Goal: Task Accomplishment & Management: Use online tool/utility

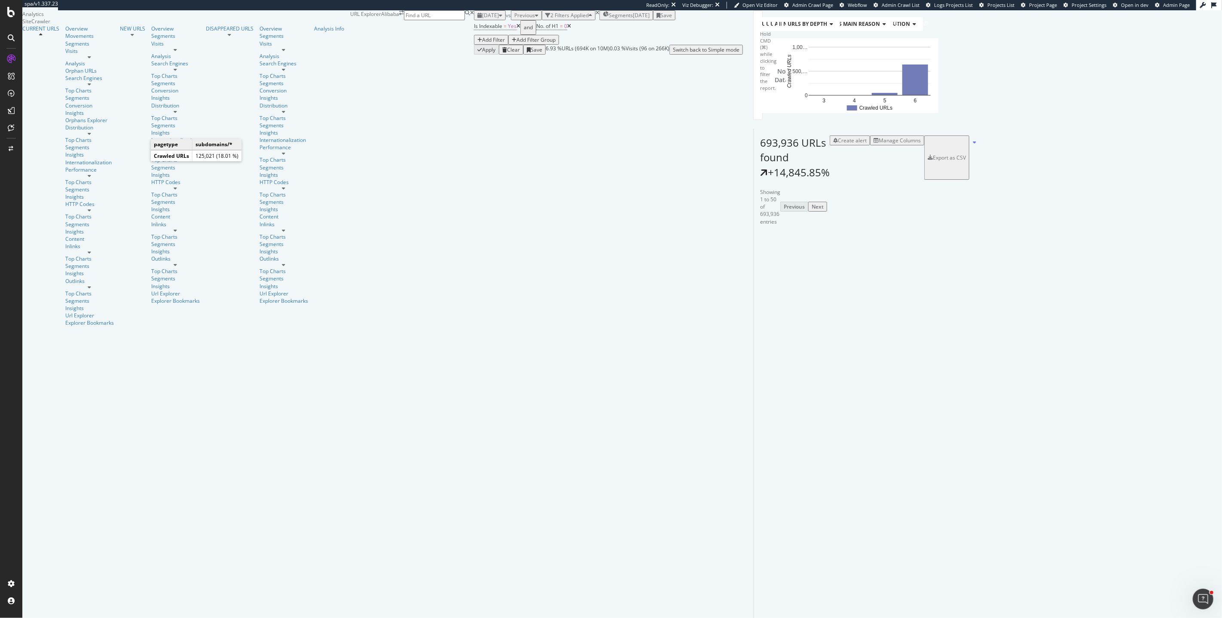
click at [782, 76] on icon "A chart." at bounding box center [796, 60] width 29 height 29
click at [649, 29] on icon at bounding box center [651, 26] width 4 height 5
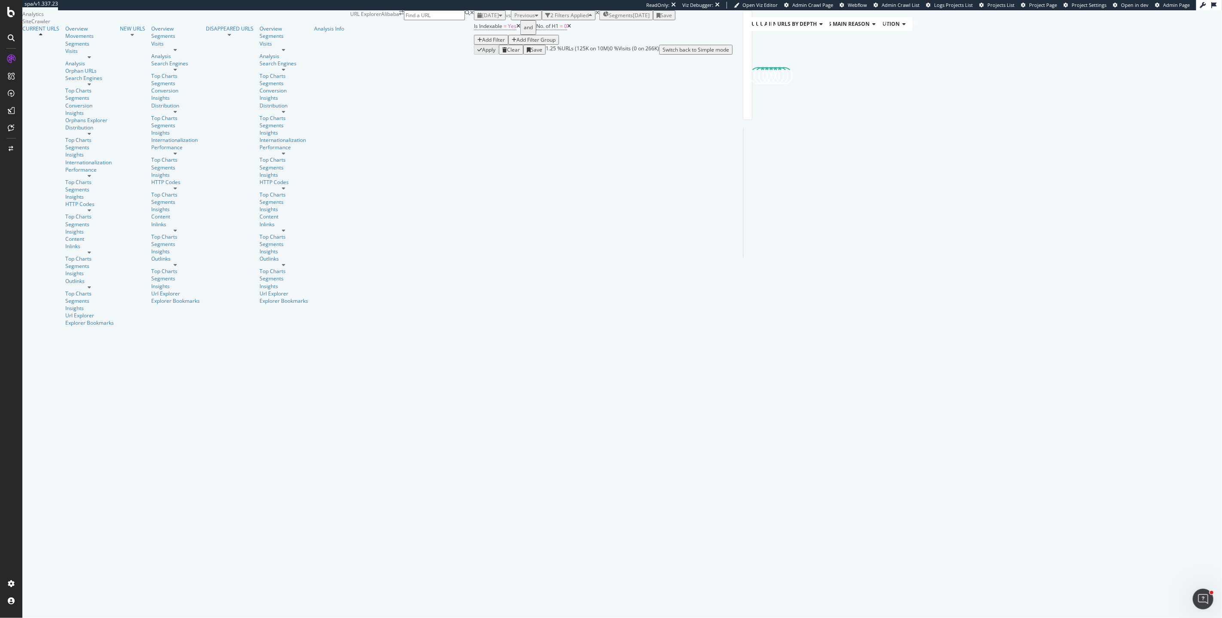
click at [633, 19] on div "[DATE]" at bounding box center [641, 15] width 17 height 7
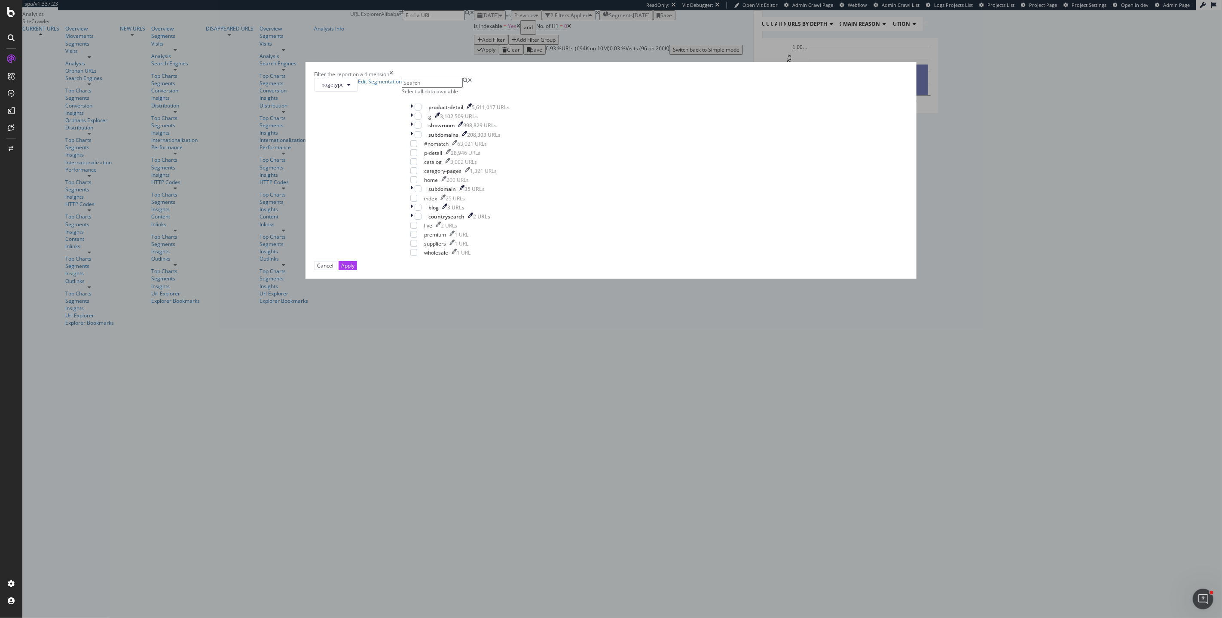
click at [518, 95] on div "Select all data available" at bounding box center [460, 91] width 116 height 7
click at [420, 137] on icon "modal" at bounding box center [418, 134] width 4 height 4
click at [355, 269] on div "Apply" at bounding box center [347, 265] width 13 height 7
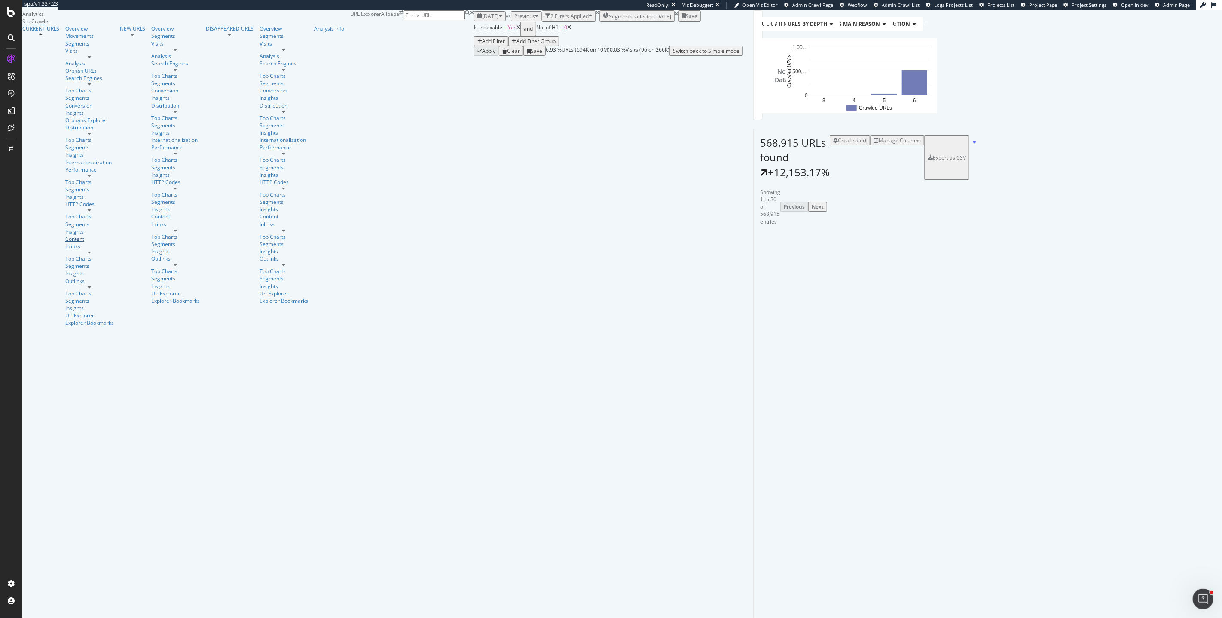
click at [65, 235] on div "Content" at bounding box center [89, 238] width 49 height 7
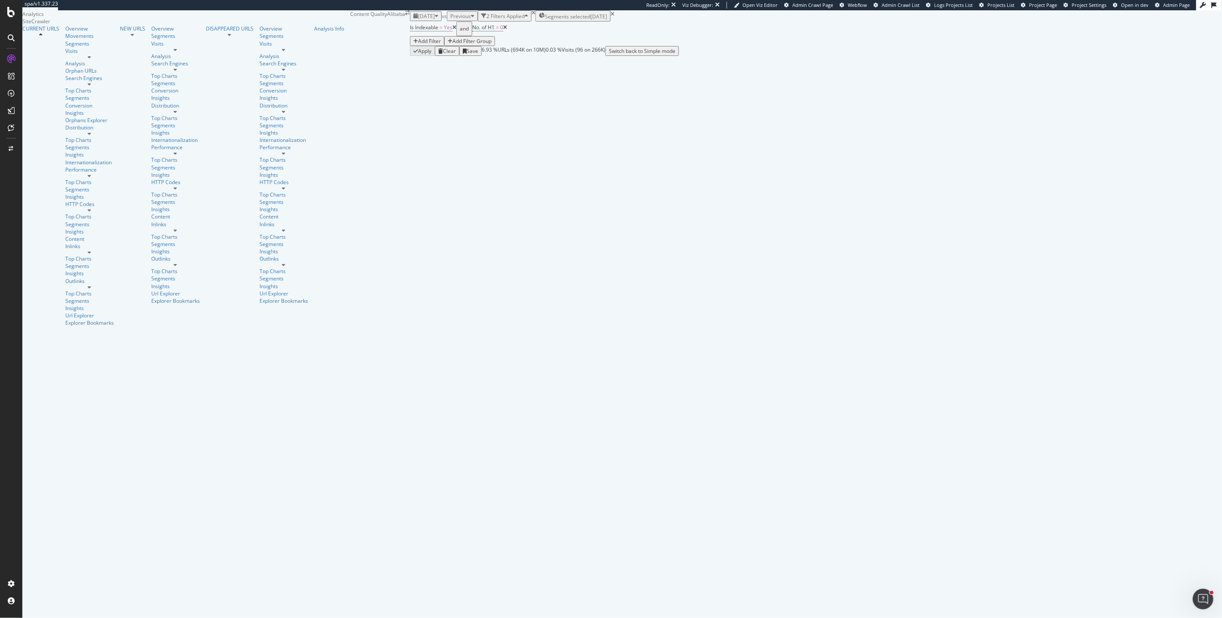
click at [443, 55] on div "Clear" at bounding box center [449, 50] width 13 height 7
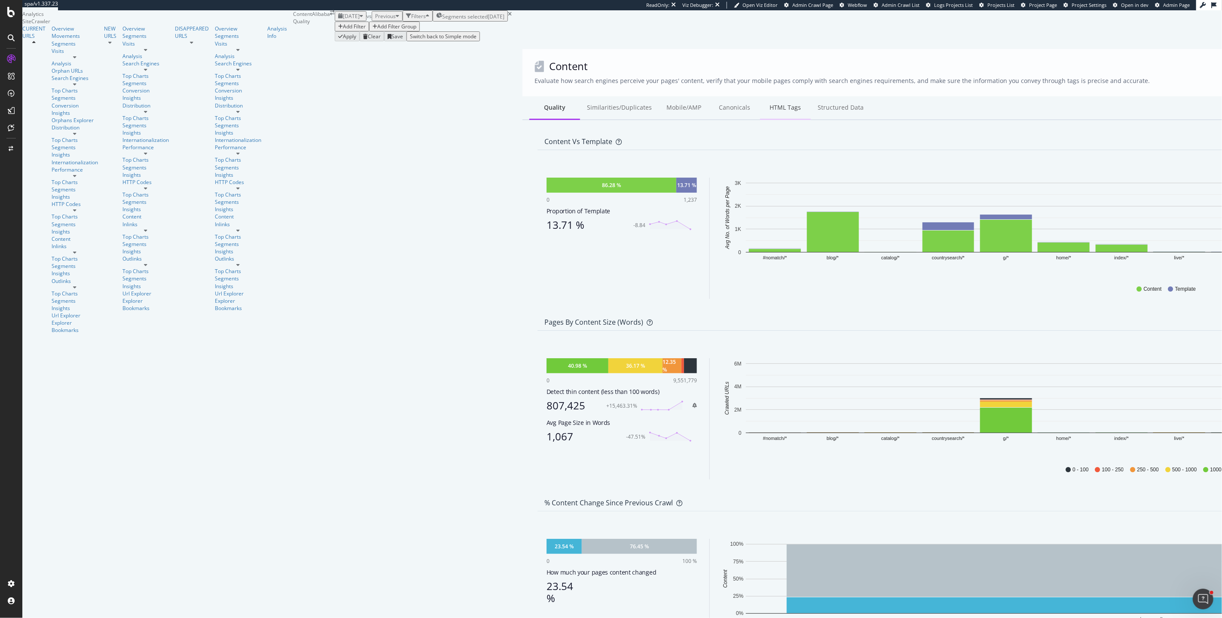
click at [760, 120] on div "HTML Tags" at bounding box center [785, 108] width 51 height 24
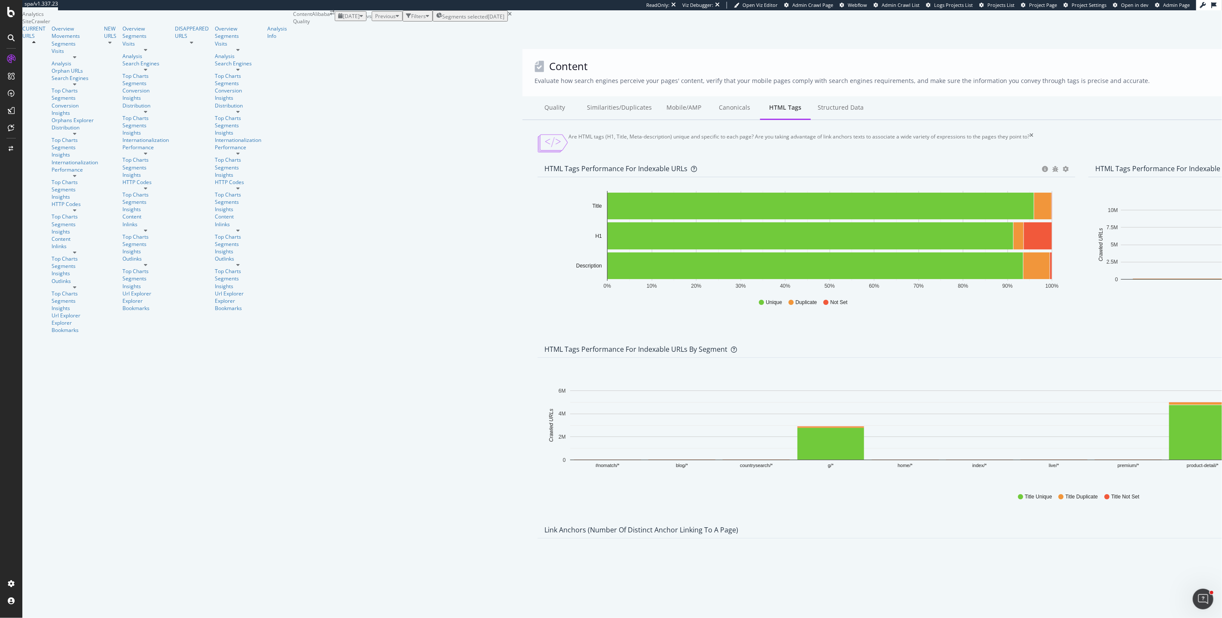
click at [523, 49] on div at bounding box center [1082, 30] width 1119 height 37
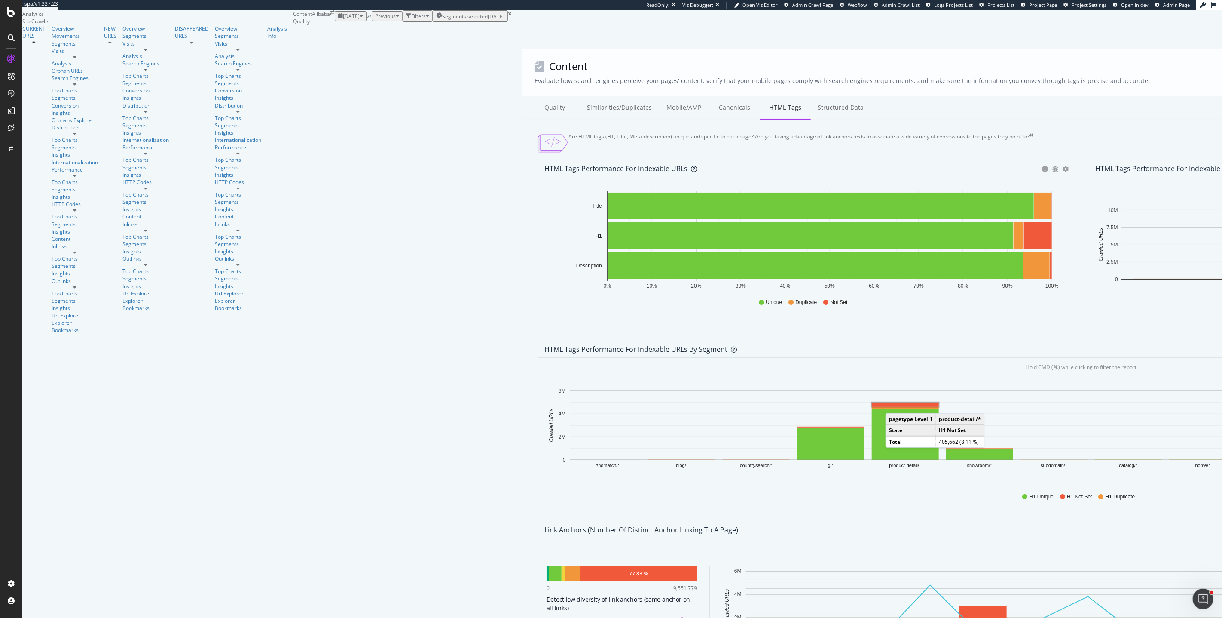
click at [872, 402] on rect "A chart." at bounding box center [905, 404] width 67 height 4
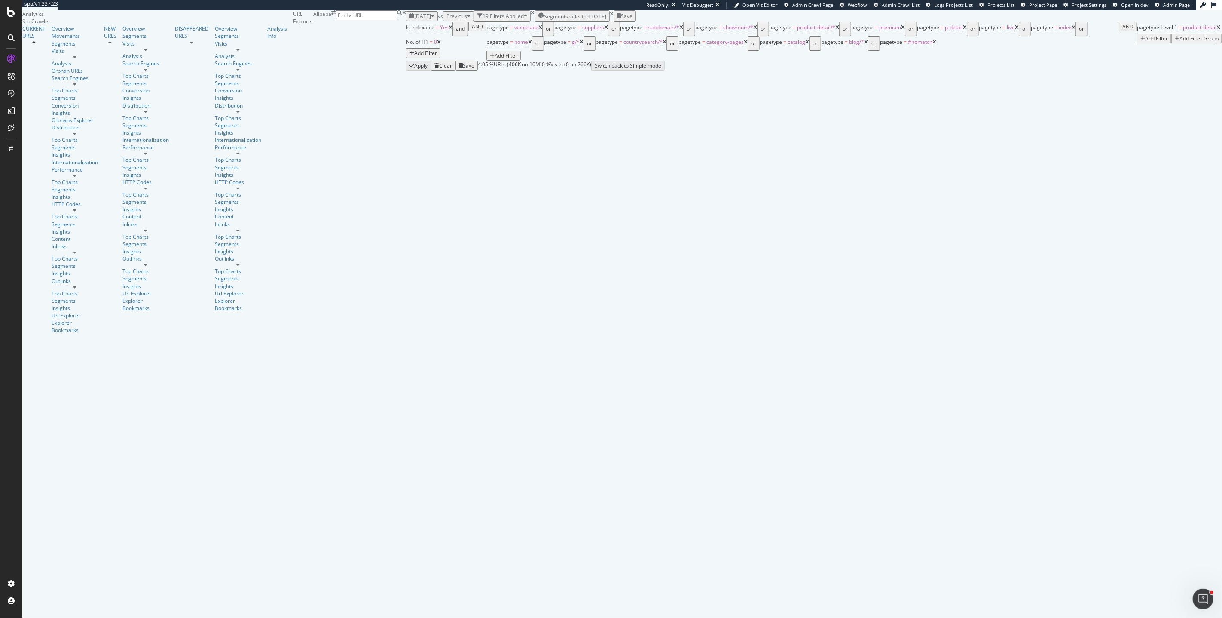
click at [538, 30] on icon at bounding box center [540, 27] width 4 height 5
click at [537, 30] on icon at bounding box center [539, 27] width 4 height 5
click at [551, 30] on icon at bounding box center [553, 27] width 4 height 5
click at [554, 30] on icon at bounding box center [556, 27] width 4 height 5
click at [571, 30] on icon at bounding box center [573, 27] width 4 height 5
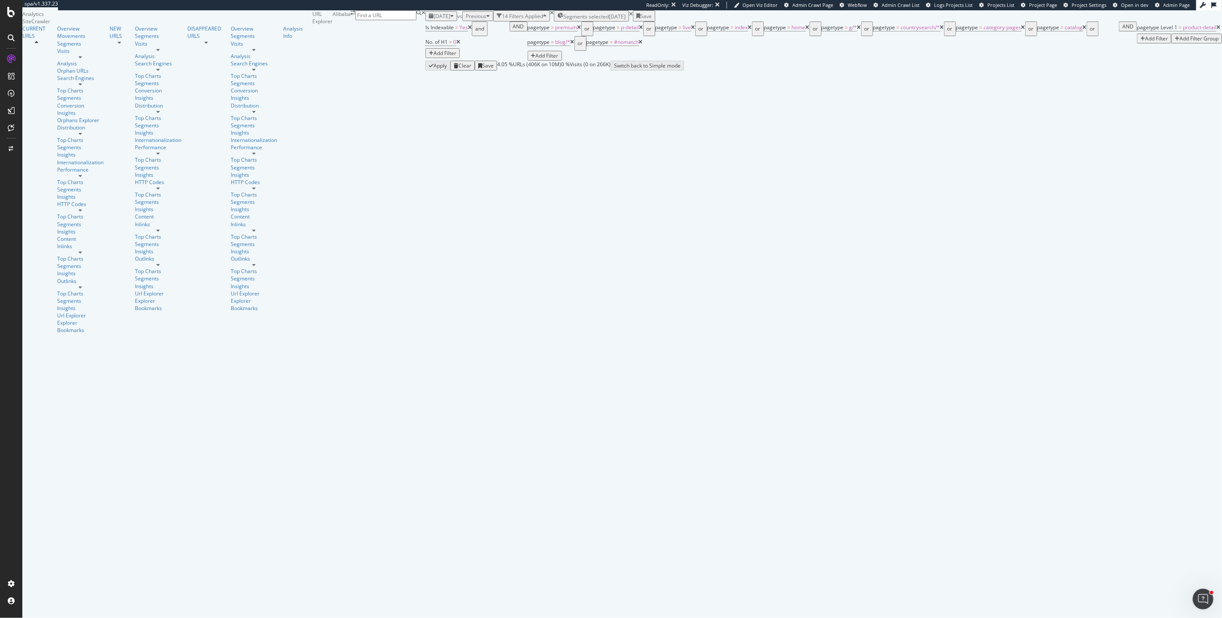
click at [578, 30] on icon at bounding box center [580, 27] width 4 height 5
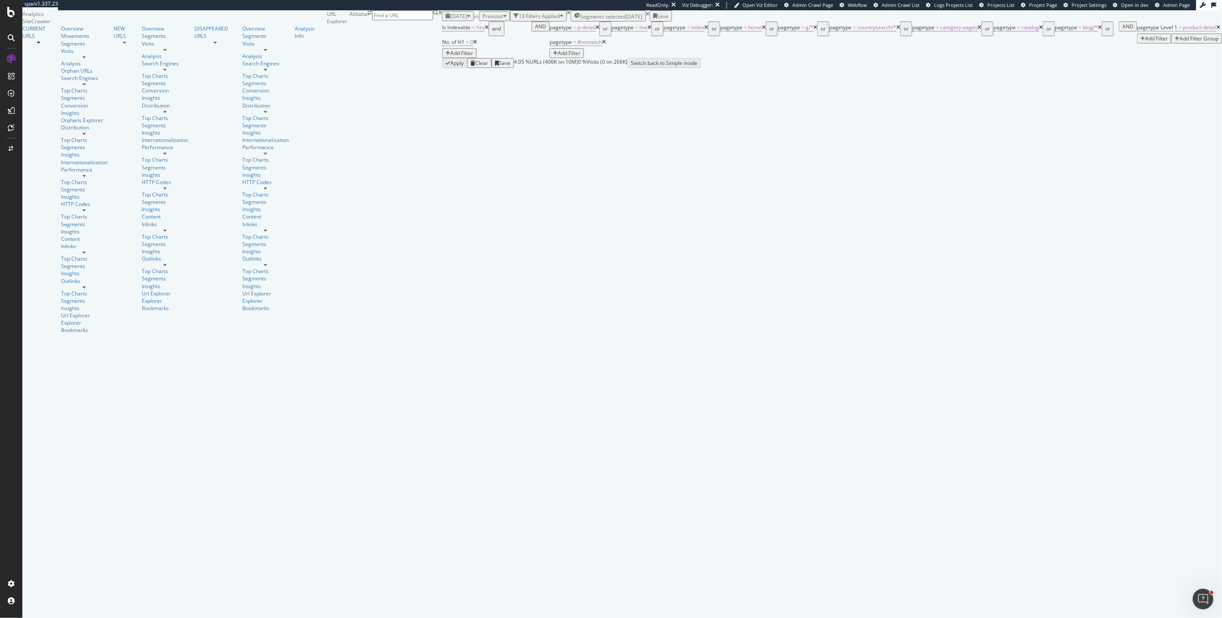
click at [596, 30] on icon at bounding box center [598, 27] width 4 height 5
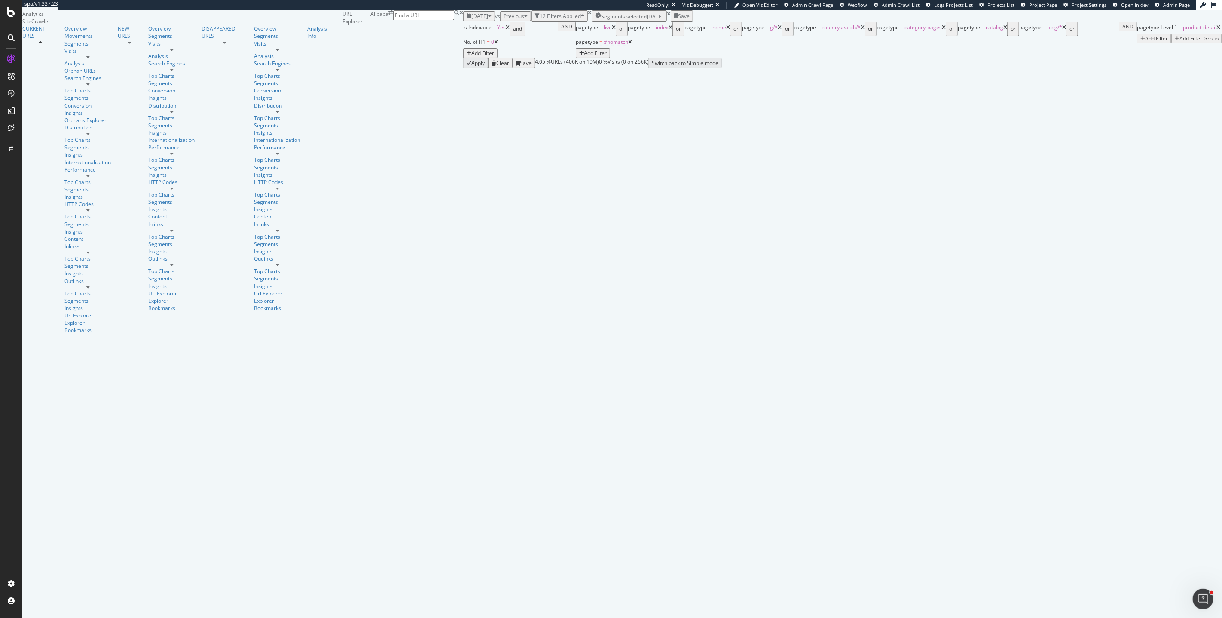
click at [612, 30] on icon at bounding box center [614, 27] width 4 height 5
drag, startPoint x: 160, startPoint y: 83, endPoint x: 165, endPoint y: 83, distance: 5.2
click at [630, 30] on icon at bounding box center [632, 27] width 4 height 5
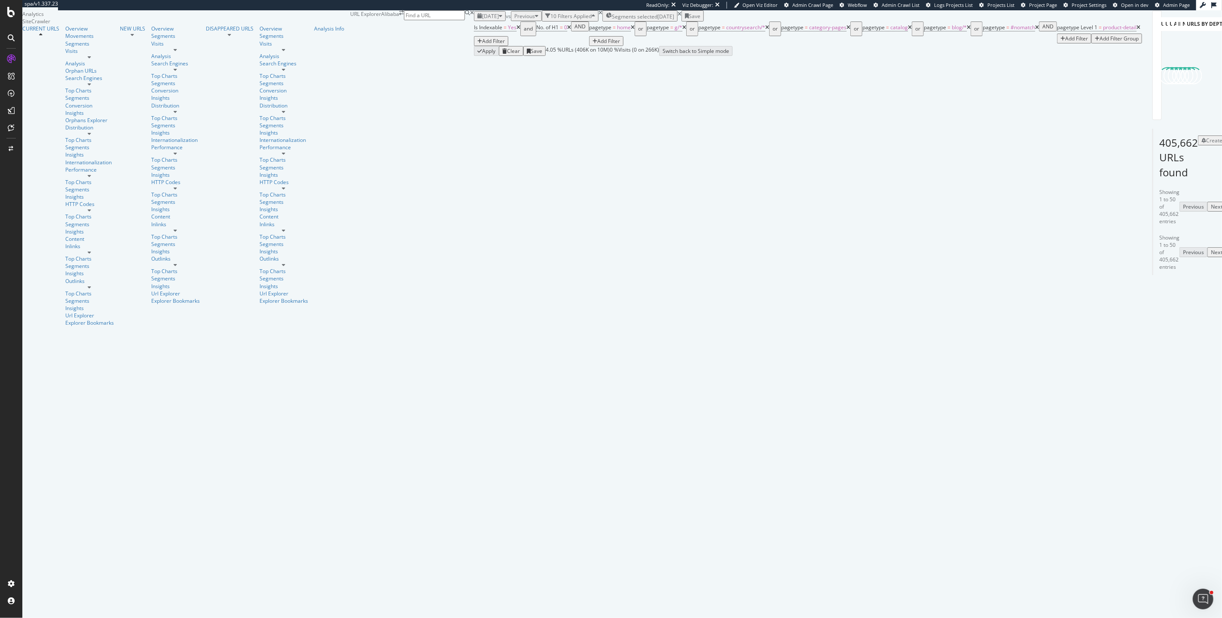
click at [631, 30] on icon at bounding box center [633, 27] width 4 height 5
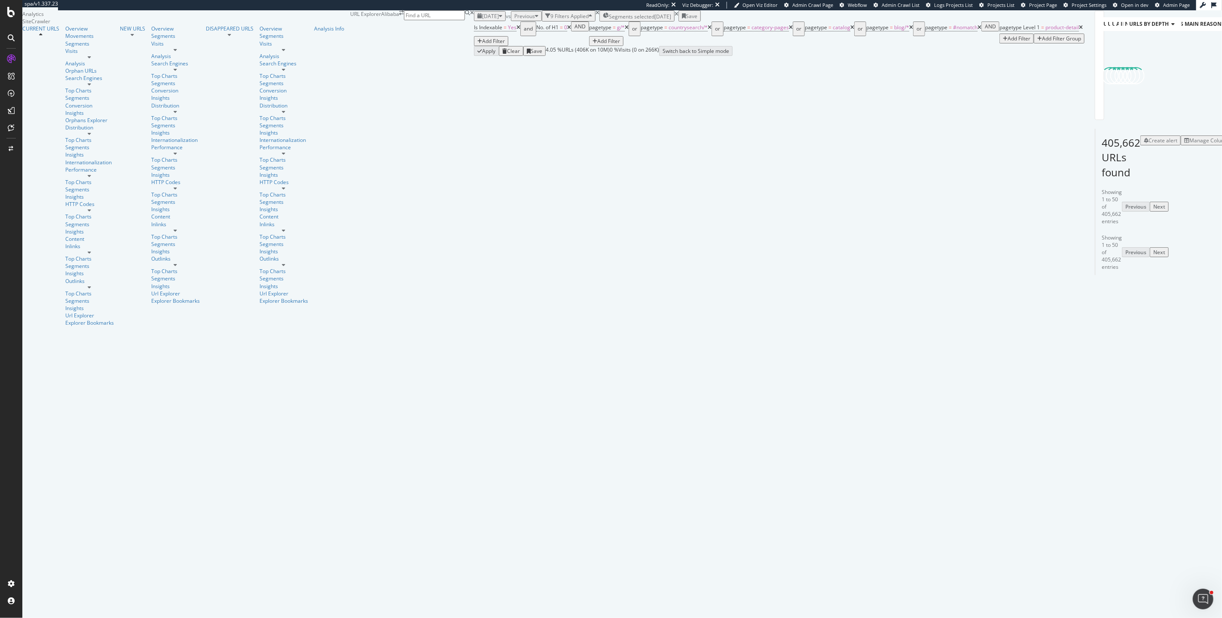
click at [625, 30] on icon at bounding box center [627, 27] width 4 height 5
